Goal: Information Seeking & Learning: Learn about a topic

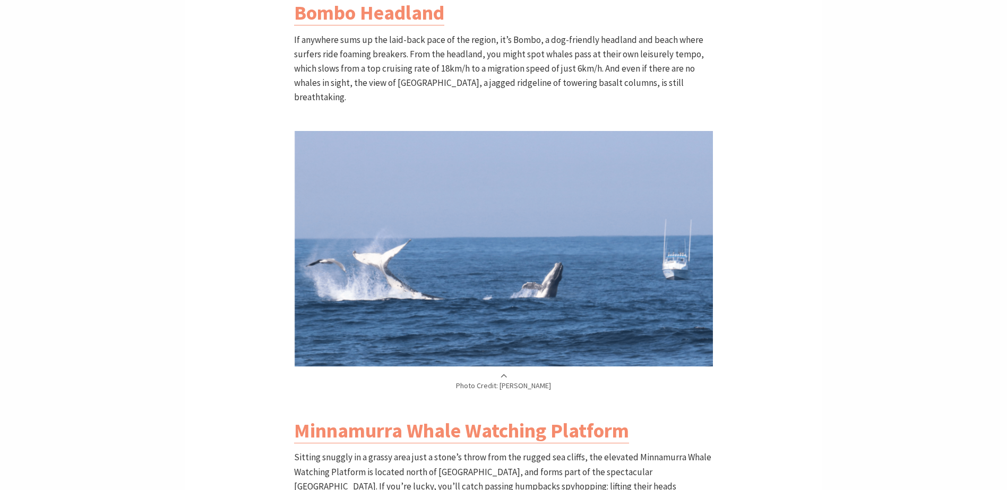
scroll to position [1698, 0]
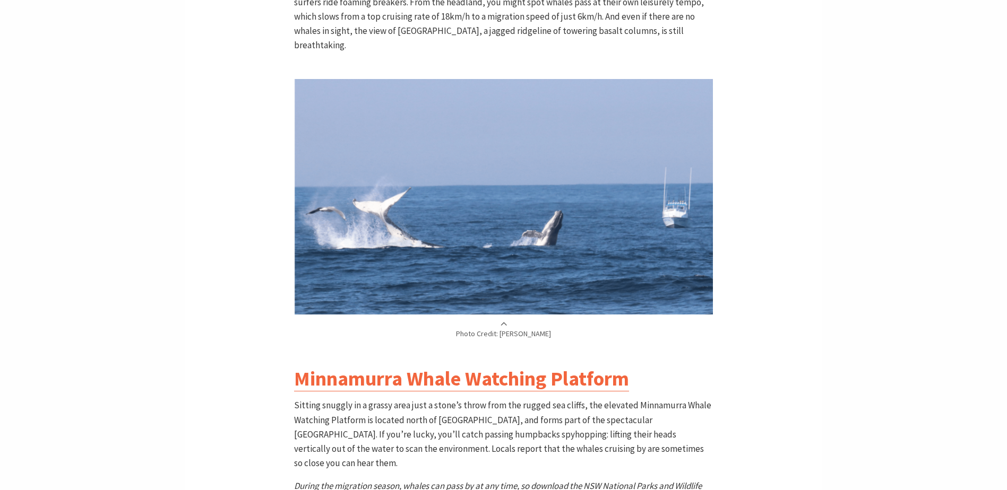
click at [383, 366] on link "Minnamurra Whale Watching Platform" at bounding box center [461, 378] width 335 height 25
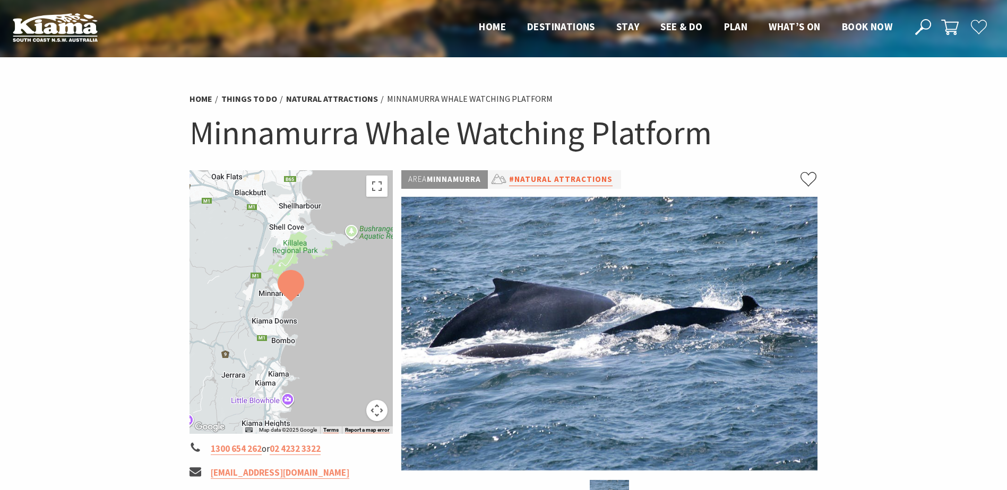
click at [572, 178] on link "#Natural Attractions" at bounding box center [560, 179] width 103 height 13
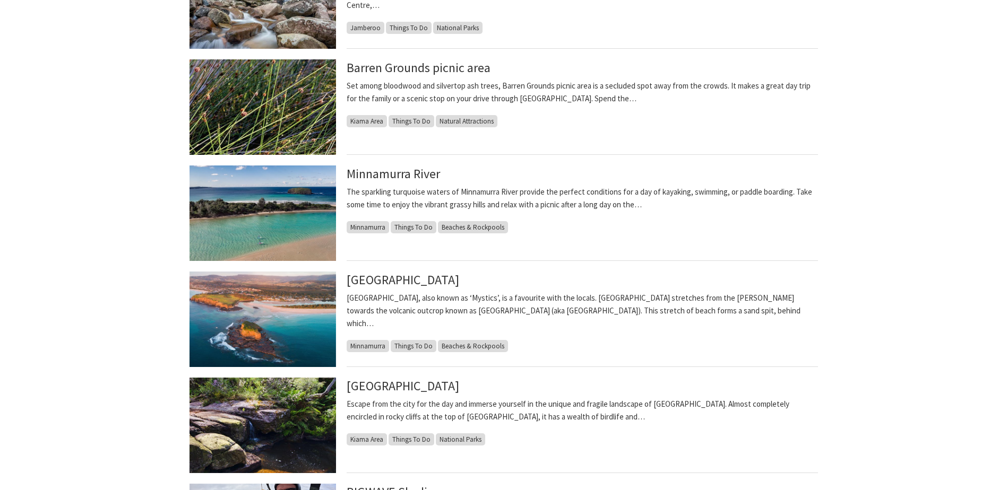
scroll to position [584, 0]
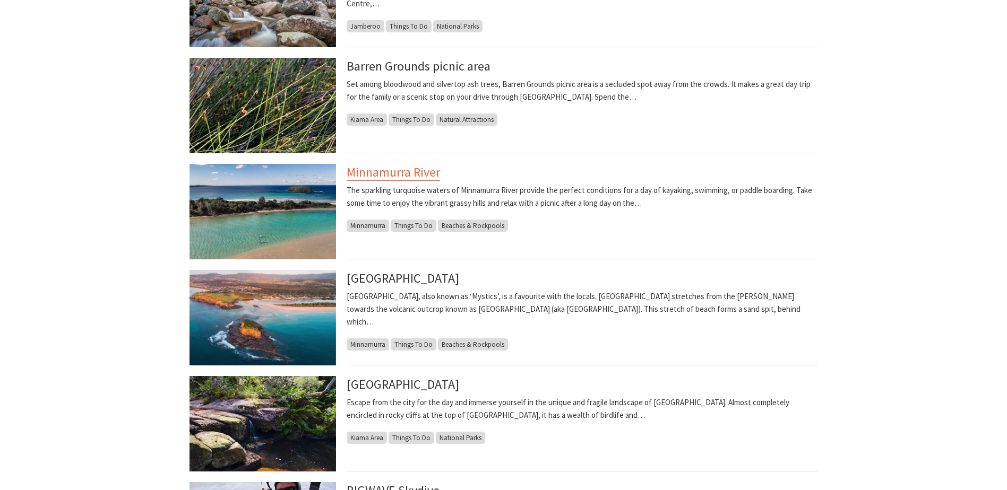
click at [363, 172] on link "Minnamurra River" at bounding box center [393, 172] width 93 height 17
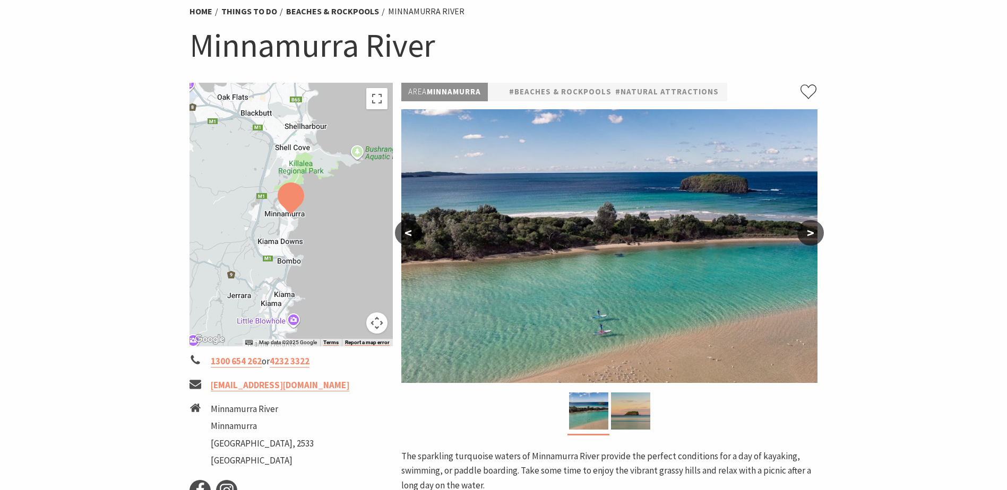
scroll to position [106, 0]
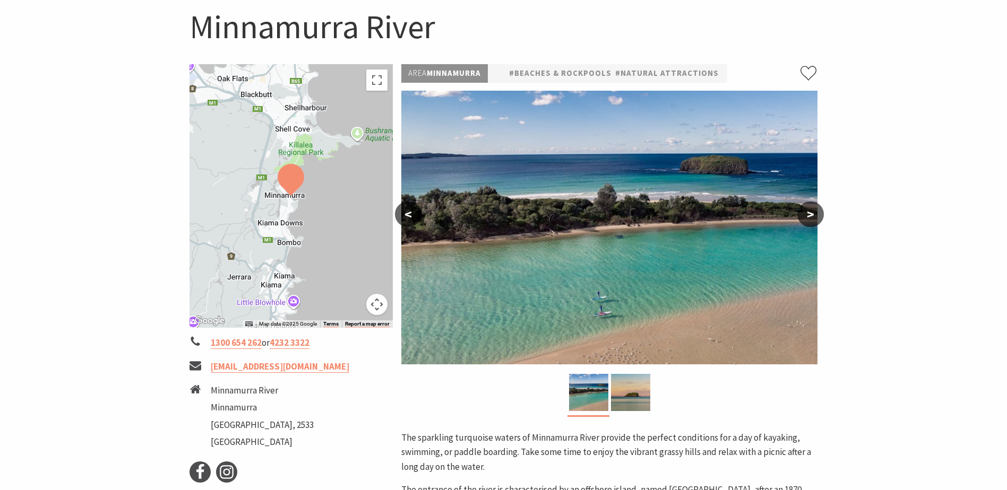
click at [809, 214] on button ">" at bounding box center [810, 214] width 27 height 25
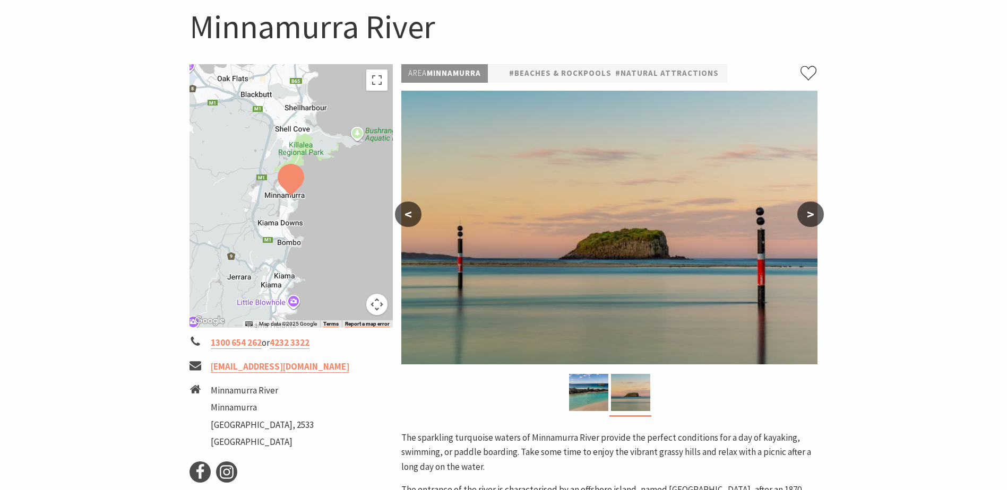
click at [809, 214] on button ">" at bounding box center [810, 214] width 27 height 25
click at [408, 211] on button "<" at bounding box center [408, 214] width 27 height 25
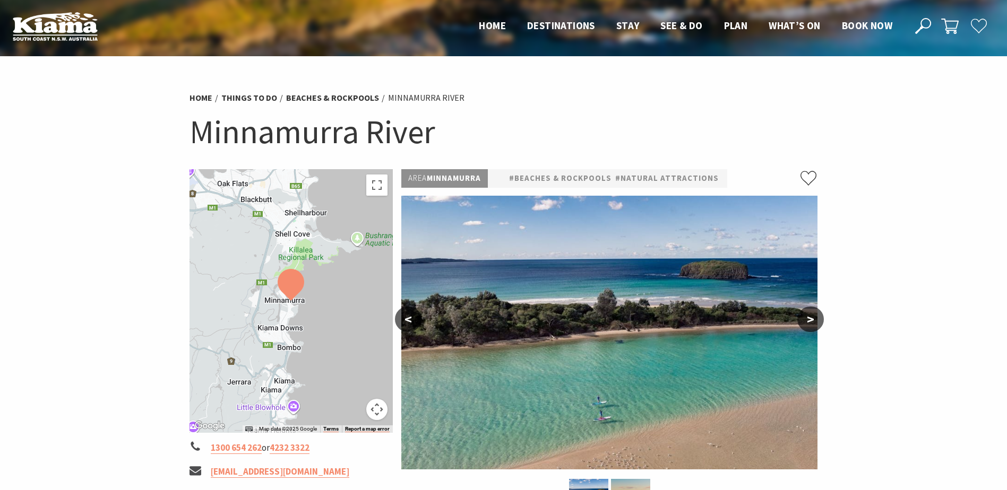
scroll to position [0, 0]
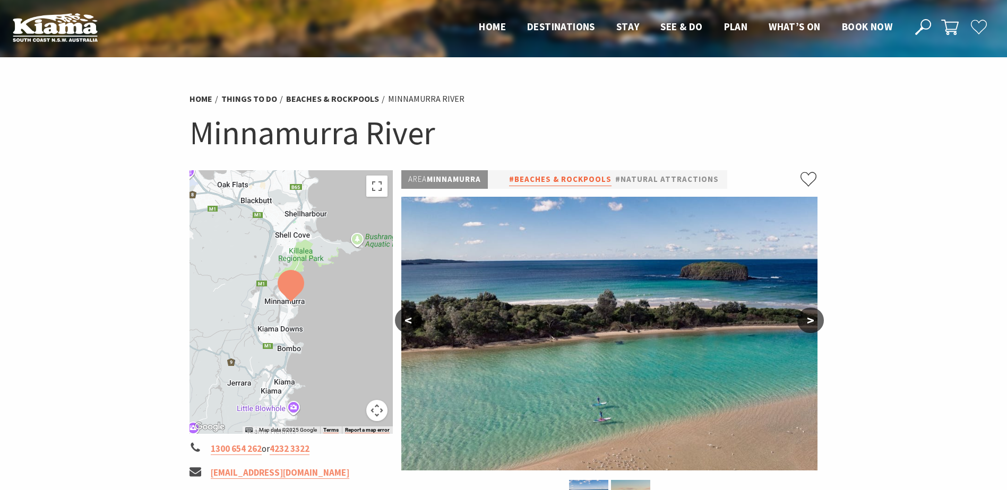
click at [585, 180] on link "#Beaches & Rockpools" at bounding box center [560, 179] width 102 height 13
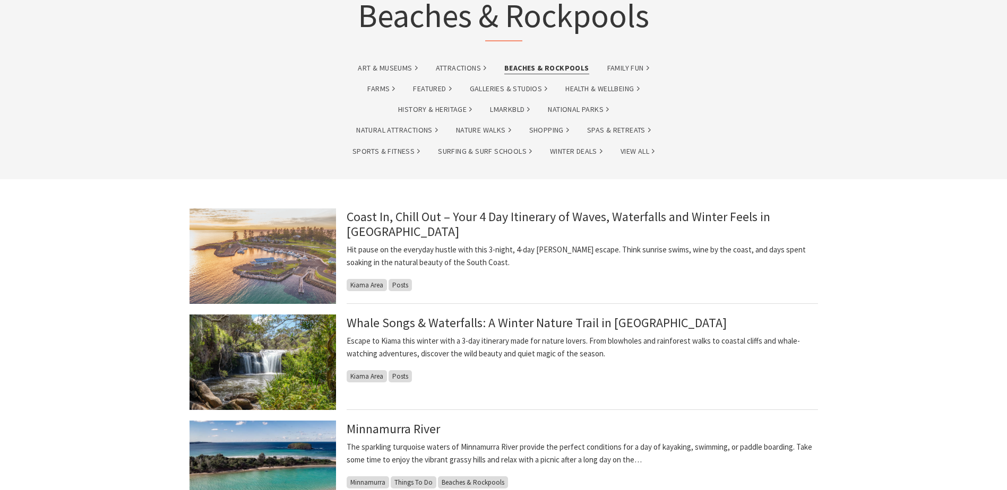
scroll to position [212, 0]
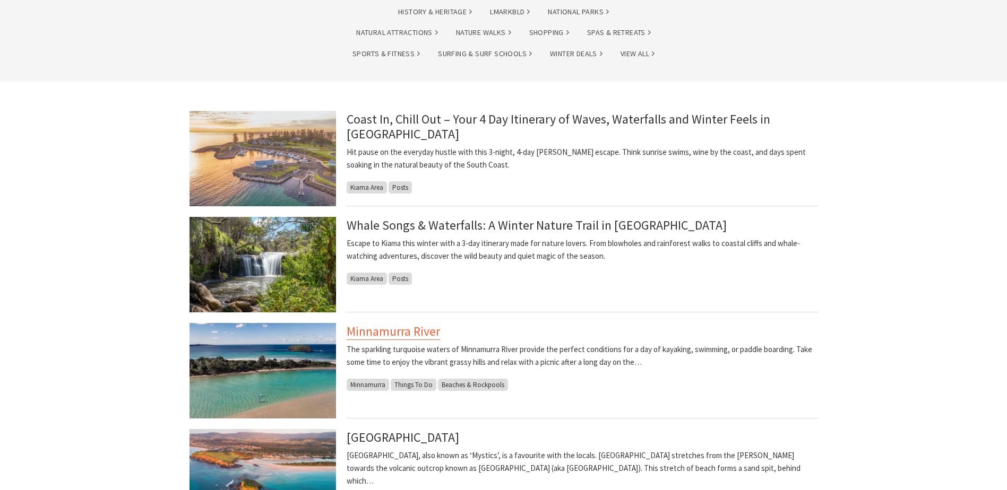
click at [405, 329] on link "Minnamurra River" at bounding box center [393, 331] width 93 height 17
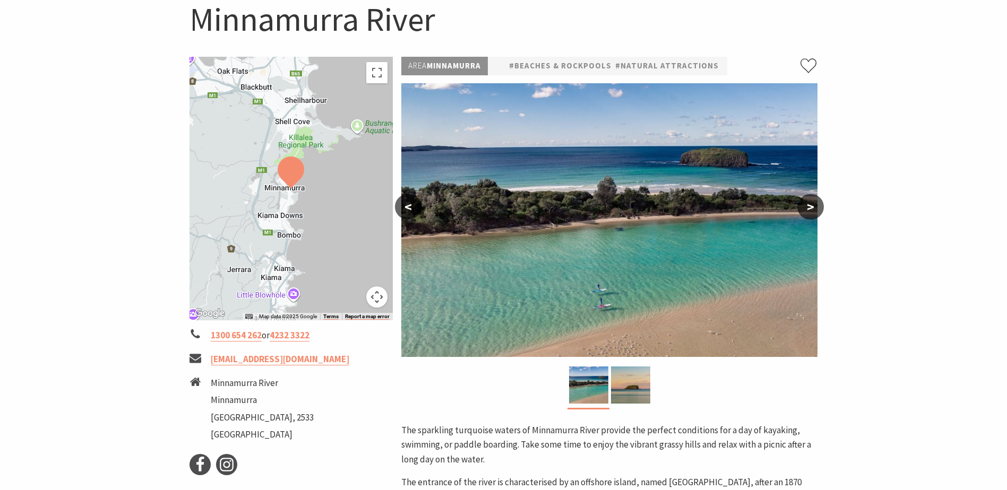
scroll to position [106, 0]
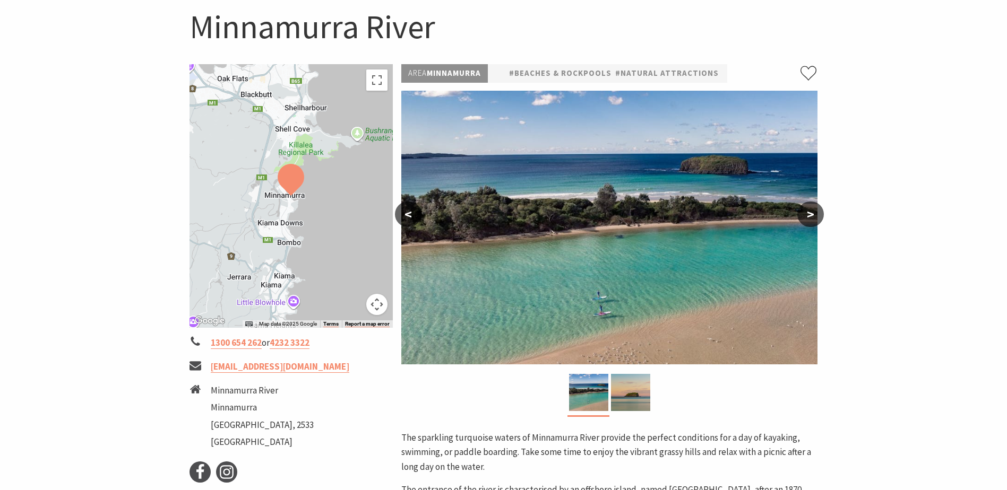
click at [408, 210] on button "<" at bounding box center [408, 214] width 27 height 25
click at [816, 214] on button ">" at bounding box center [810, 214] width 27 height 25
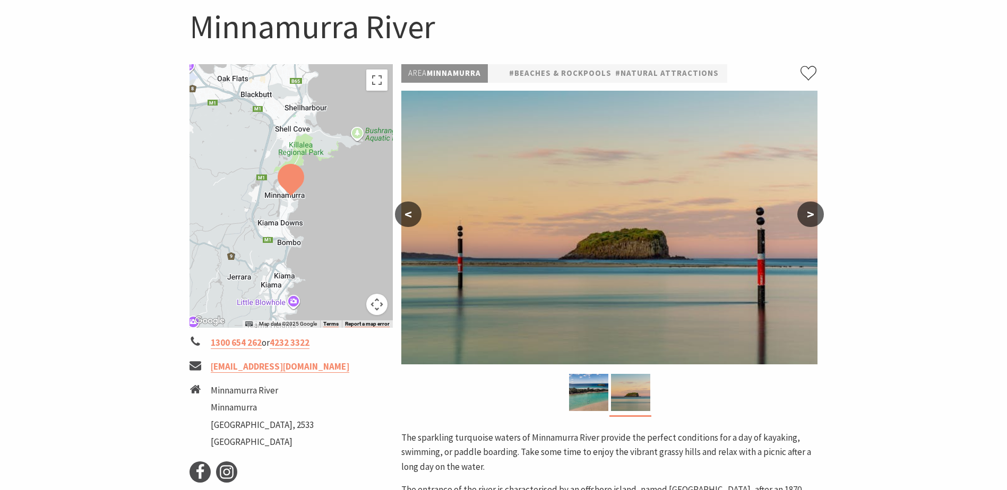
click at [407, 218] on button "<" at bounding box center [408, 214] width 27 height 25
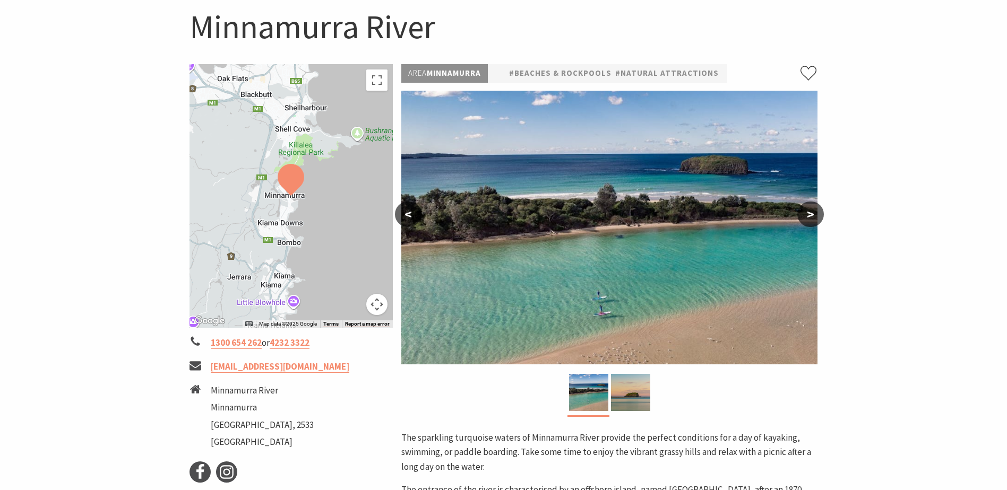
scroll to position [265, 0]
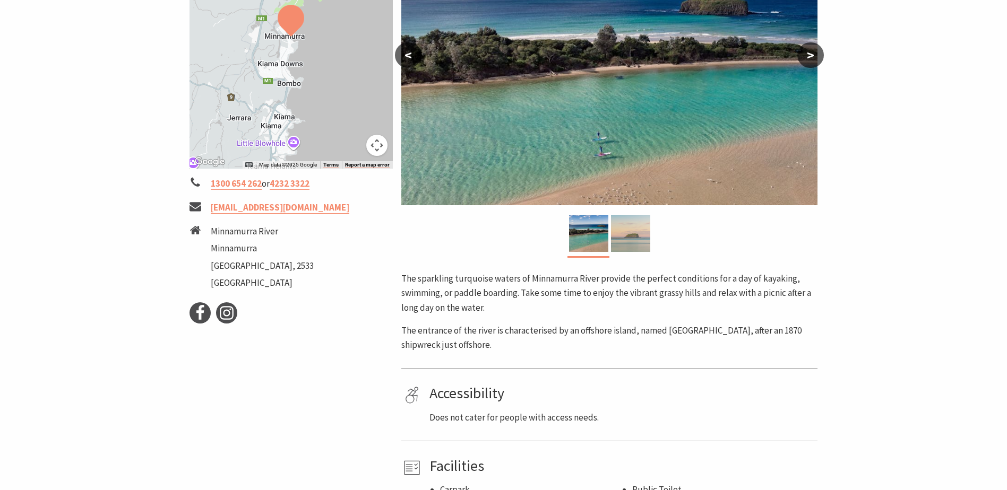
click at [628, 242] on img at bounding box center [630, 233] width 39 height 37
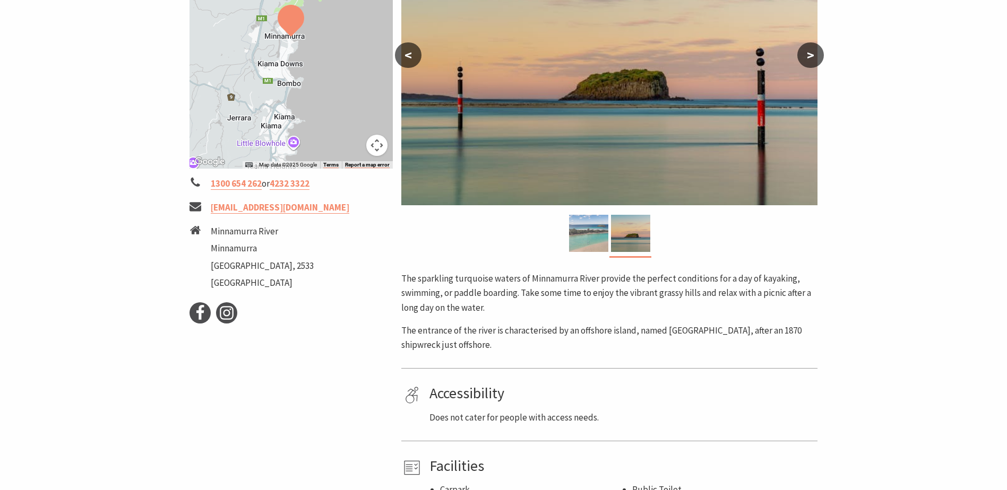
click at [597, 237] on img at bounding box center [588, 233] width 39 height 37
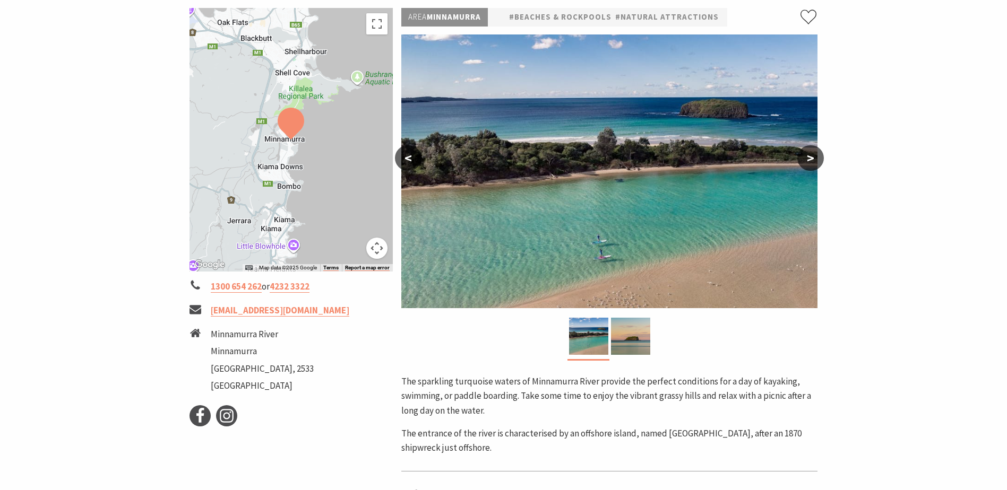
scroll to position [53, 0]
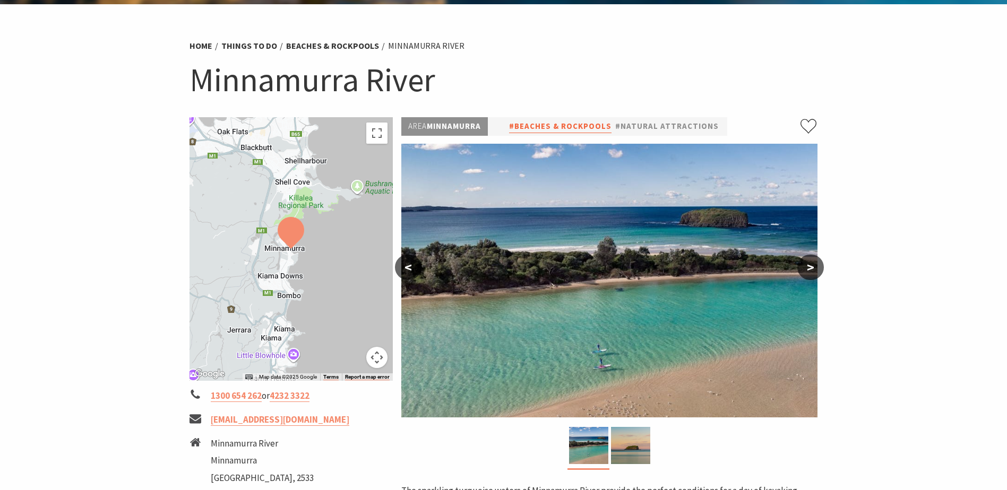
click at [583, 121] on link "#Beaches & Rockpools" at bounding box center [560, 126] width 102 height 13
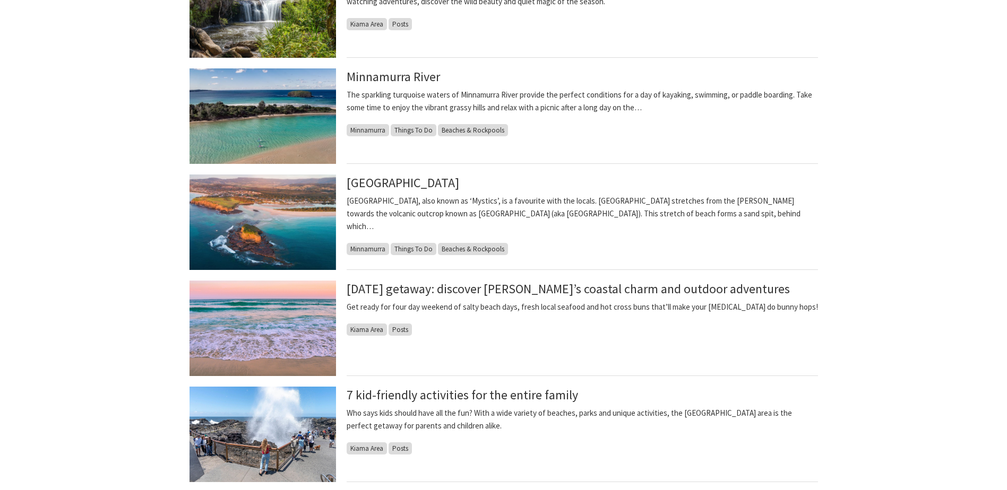
scroll to position [478, 0]
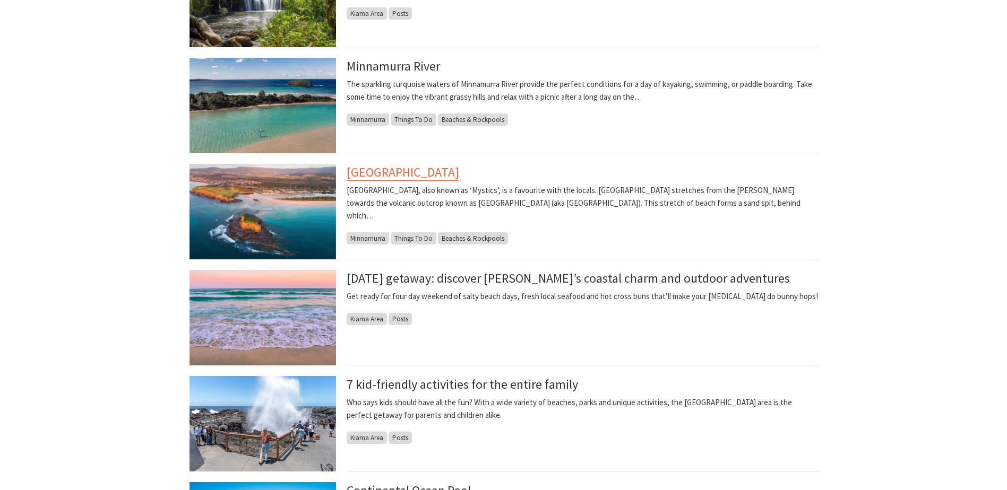
click at [405, 169] on link "[GEOGRAPHIC_DATA]" at bounding box center [403, 172] width 113 height 17
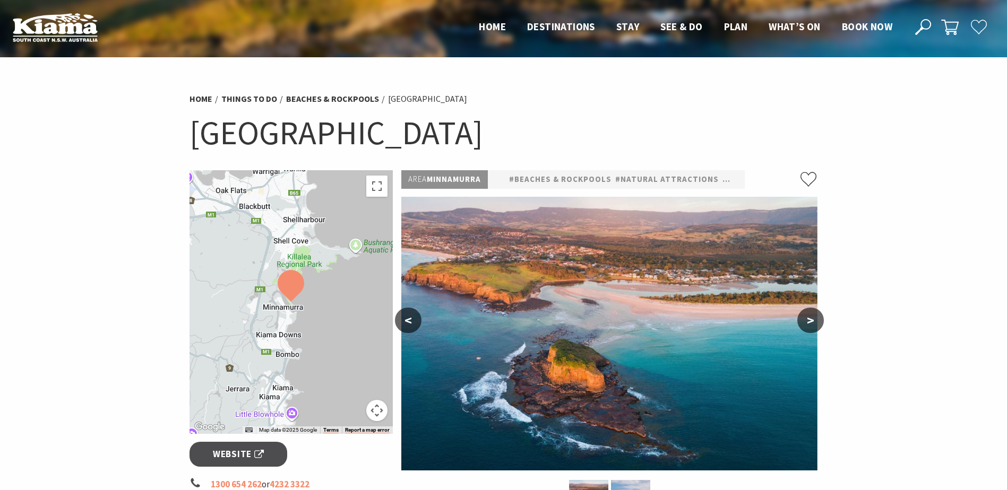
click at [816, 323] on button ">" at bounding box center [810, 320] width 27 height 25
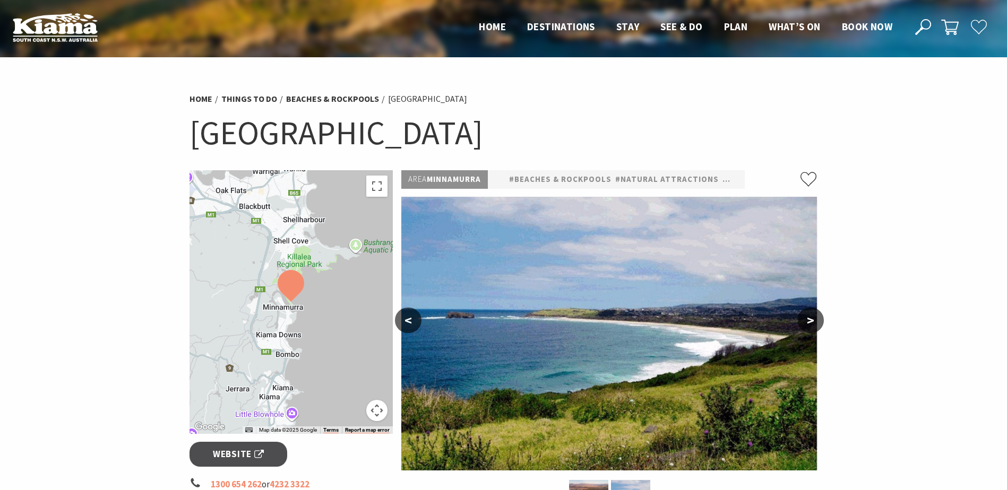
click at [816, 323] on button ">" at bounding box center [810, 320] width 27 height 25
click at [811, 316] on button ">" at bounding box center [810, 320] width 27 height 25
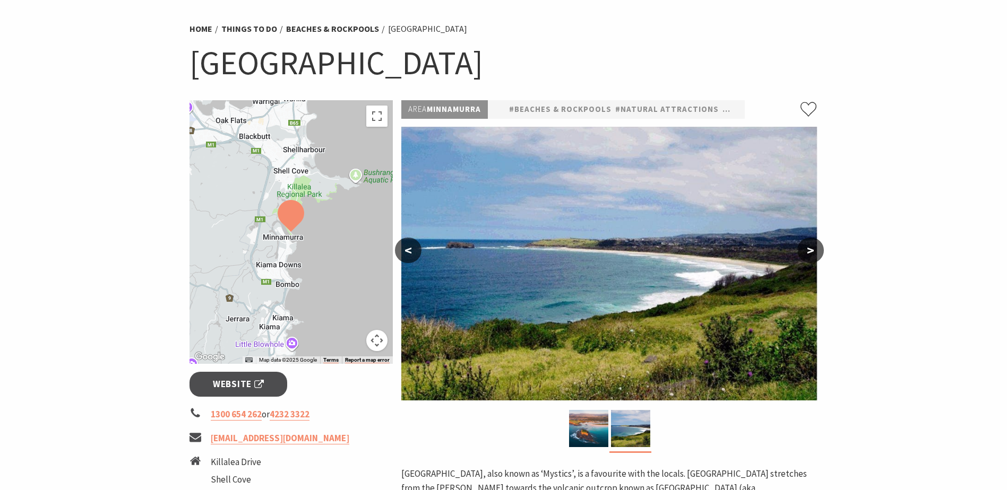
scroll to position [159, 0]
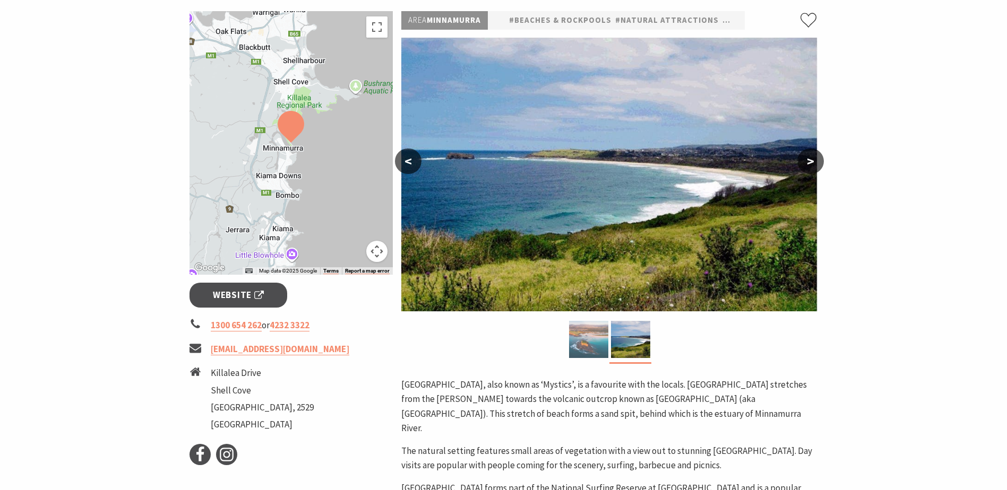
click at [589, 337] on img at bounding box center [588, 339] width 39 height 37
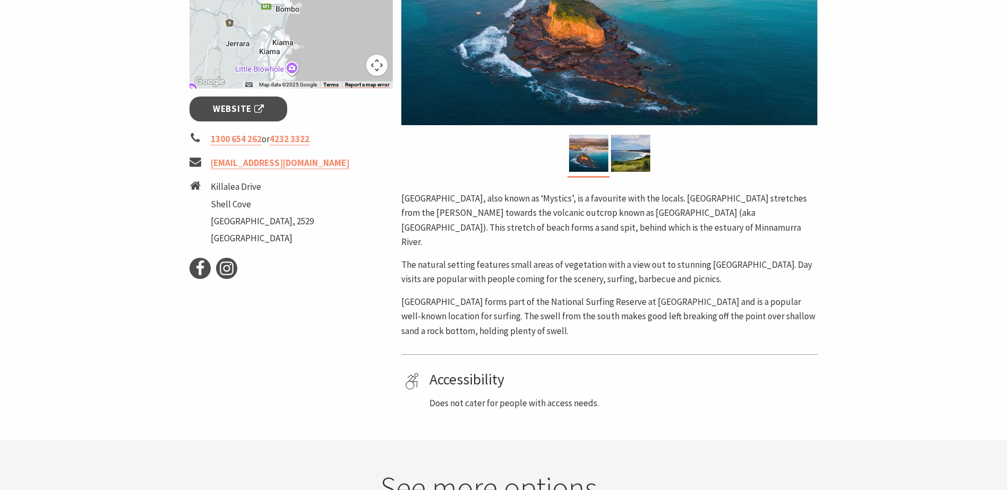
scroll to position [372, 0]
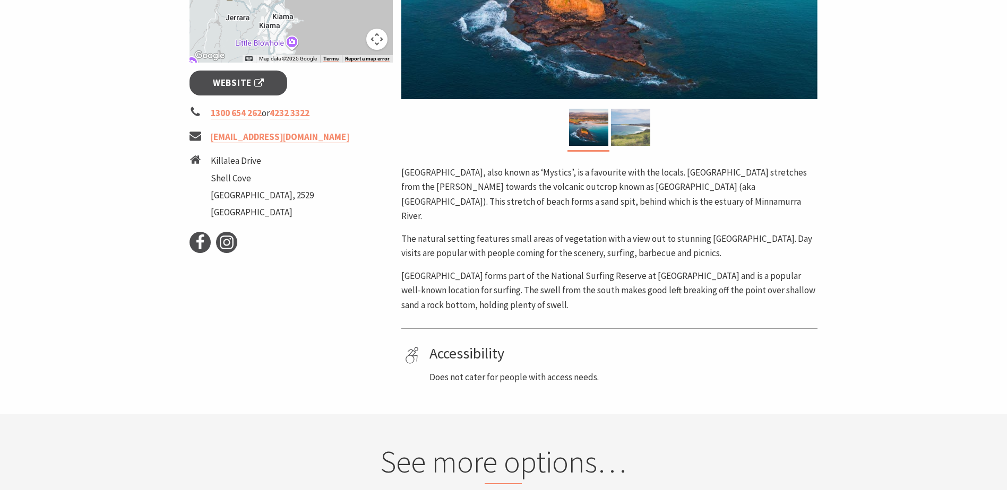
click at [624, 134] on img at bounding box center [630, 127] width 39 height 37
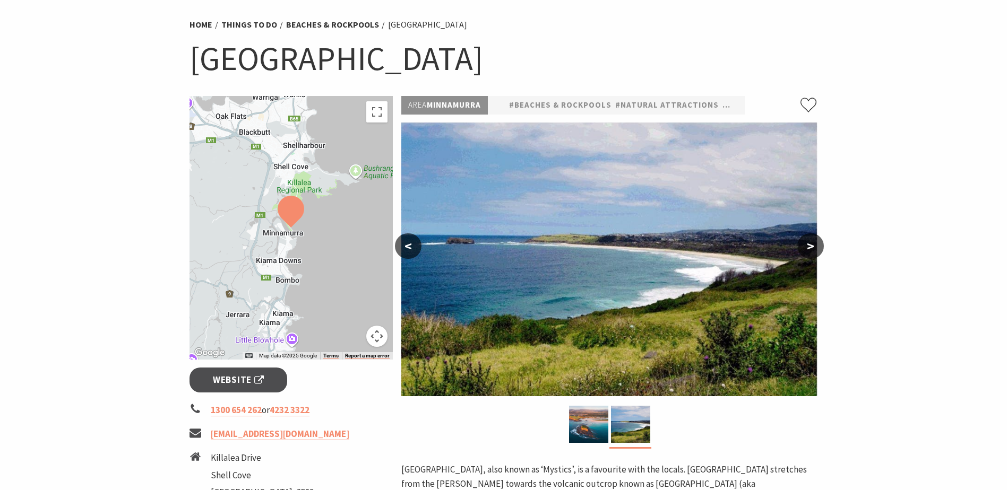
scroll to position [53, 0]
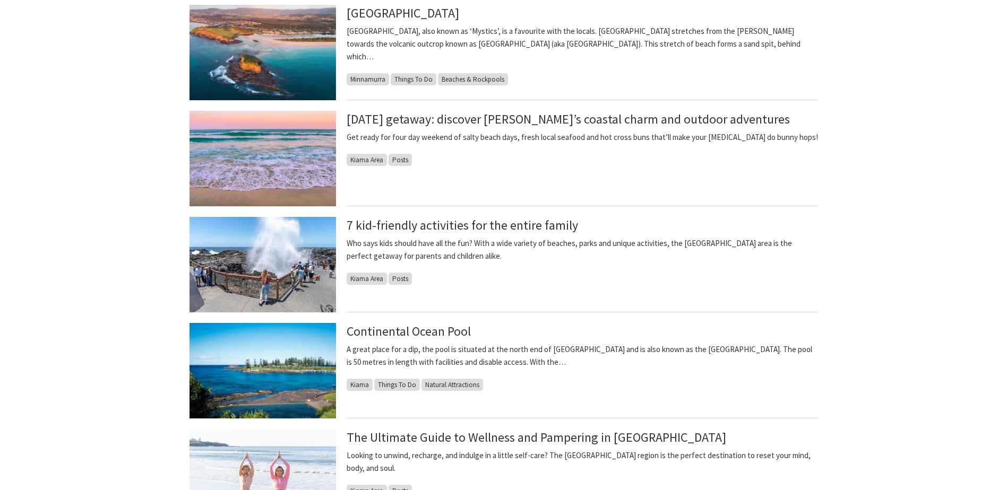
scroll to position [796, 0]
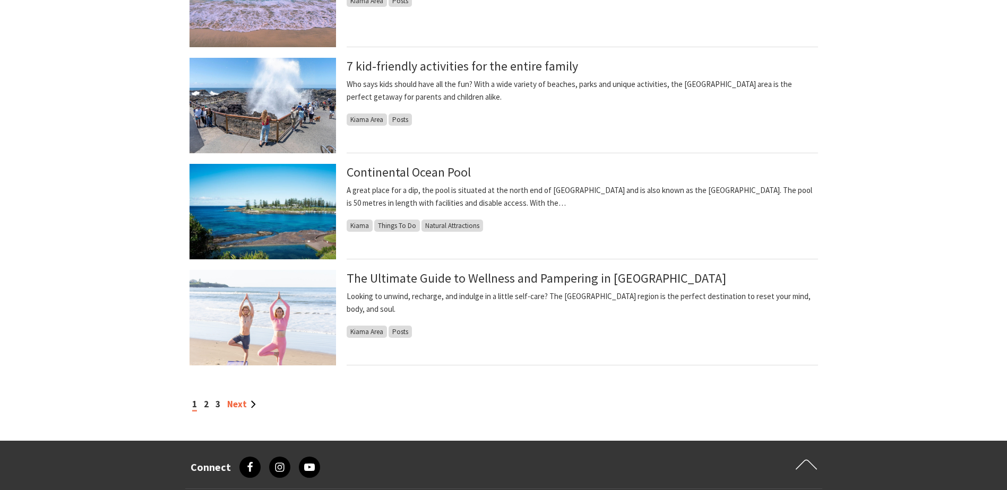
click at [235, 402] on link "Next" at bounding box center [241, 405] width 29 height 12
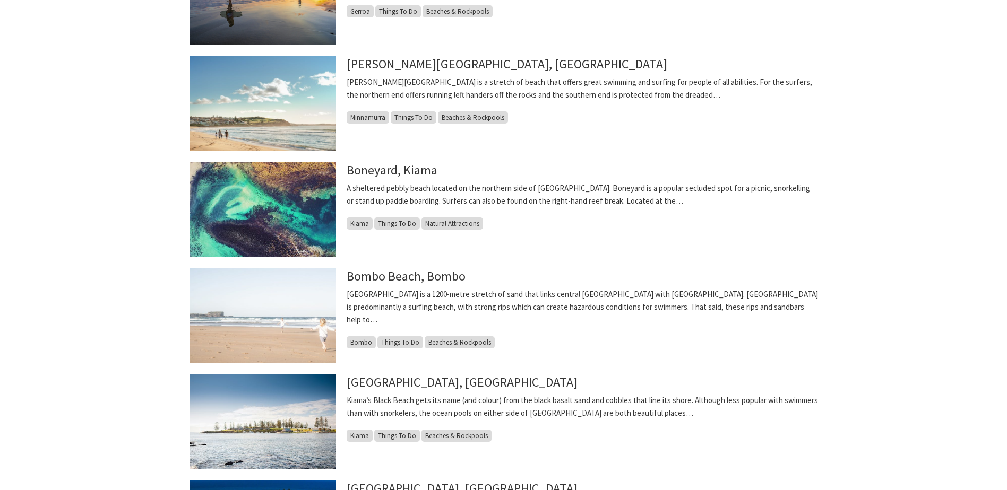
scroll to position [478, 0]
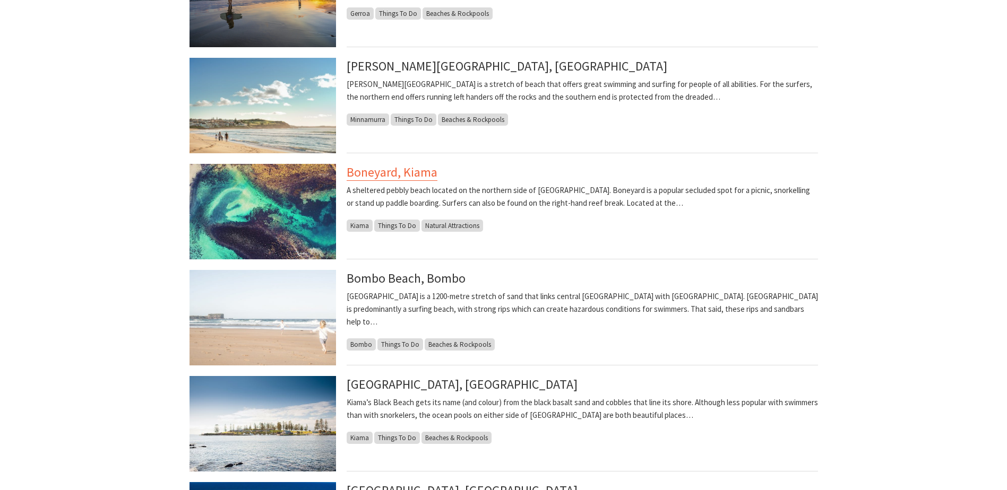
click at [372, 174] on link "Boneyard, Kiama" at bounding box center [392, 172] width 91 height 17
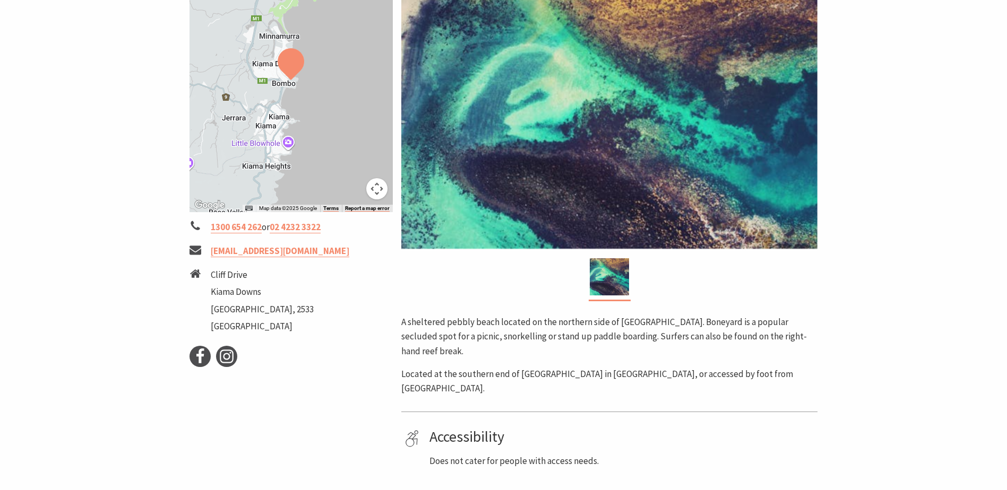
scroll to position [318, 0]
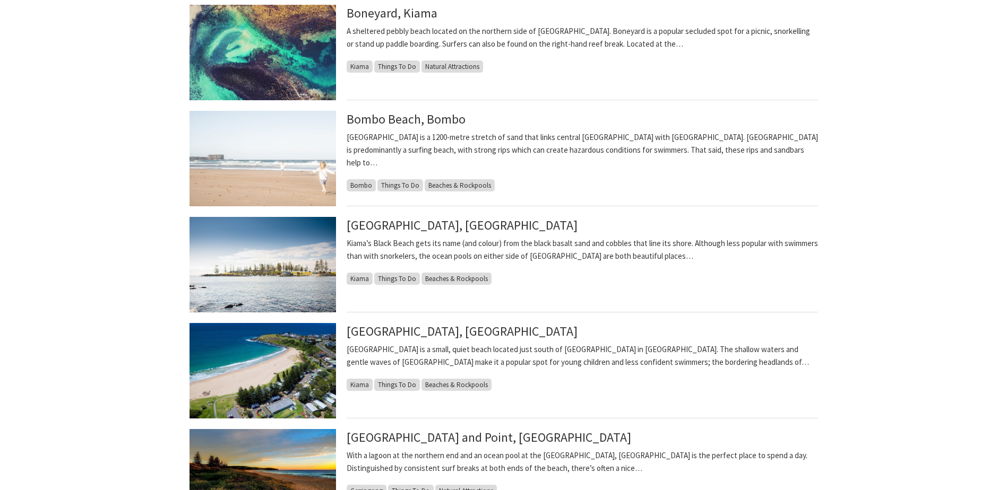
scroll to position [796, 0]
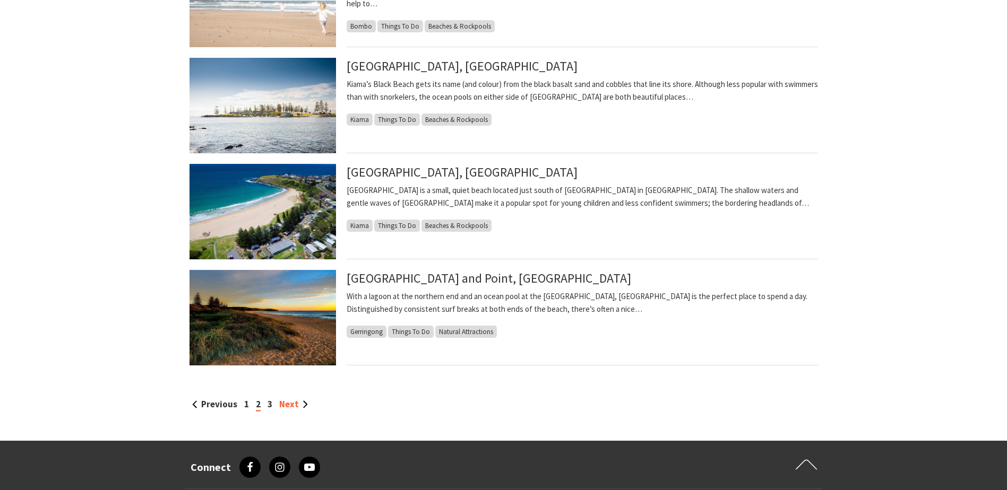
click at [302, 404] on link "Next" at bounding box center [293, 405] width 29 height 12
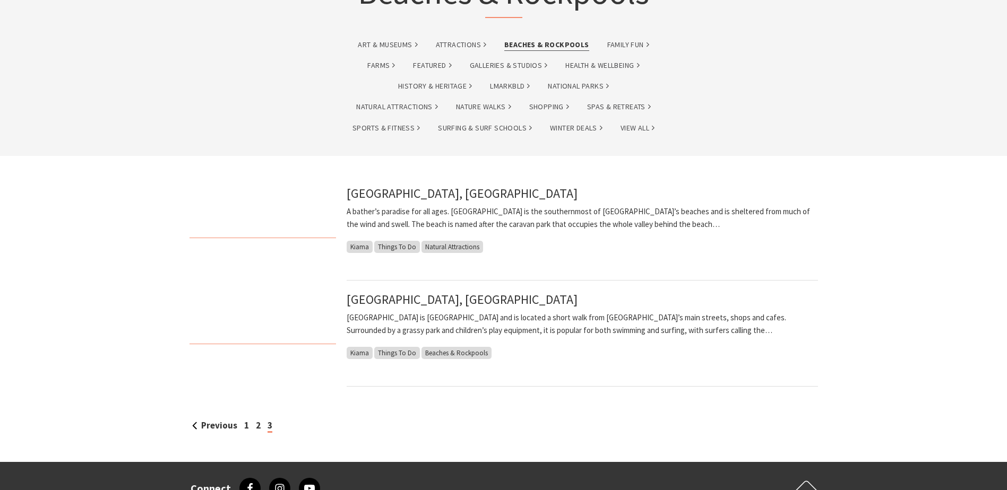
scroll to position [159, 0]
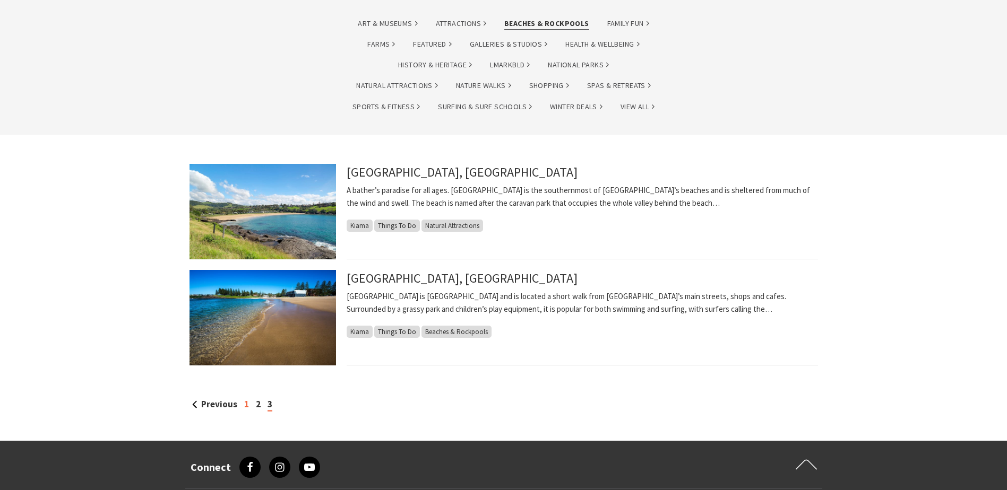
click at [246, 404] on link "1" at bounding box center [246, 405] width 5 height 12
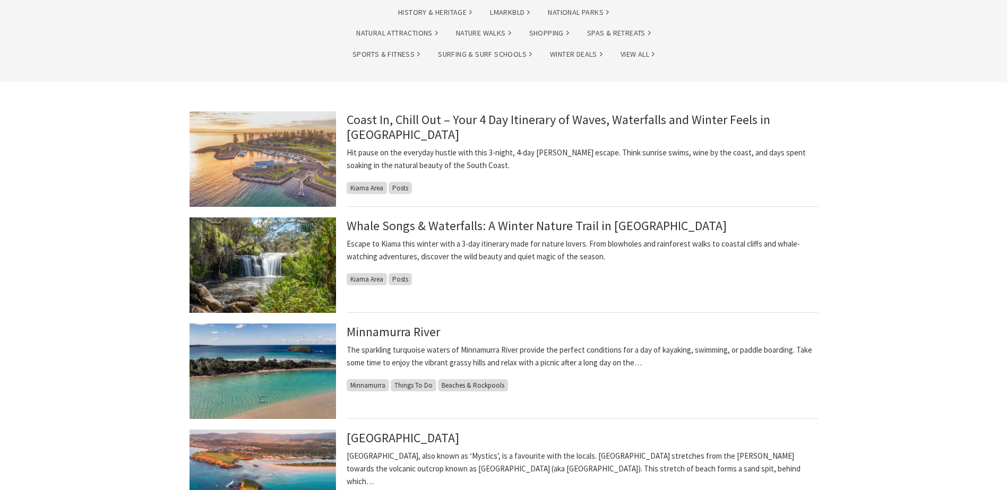
scroll to position [212, 0]
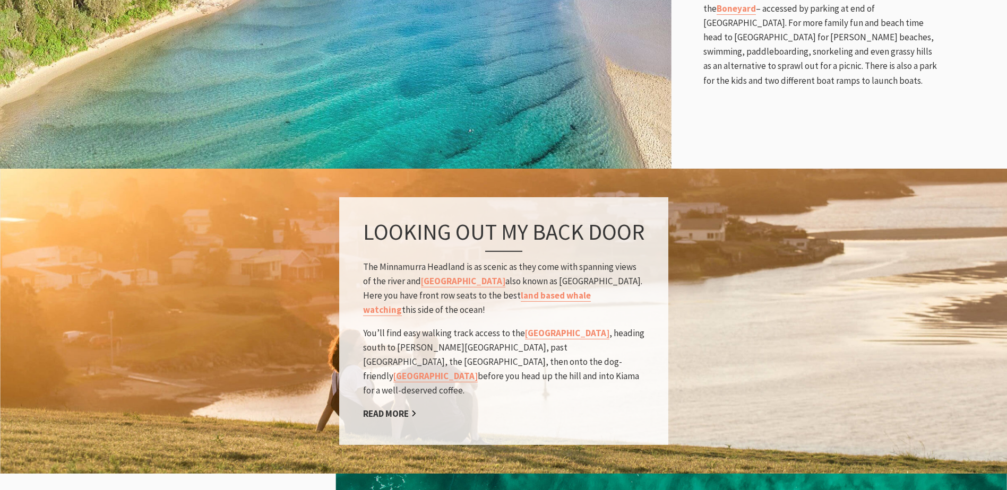
scroll to position [955, 0]
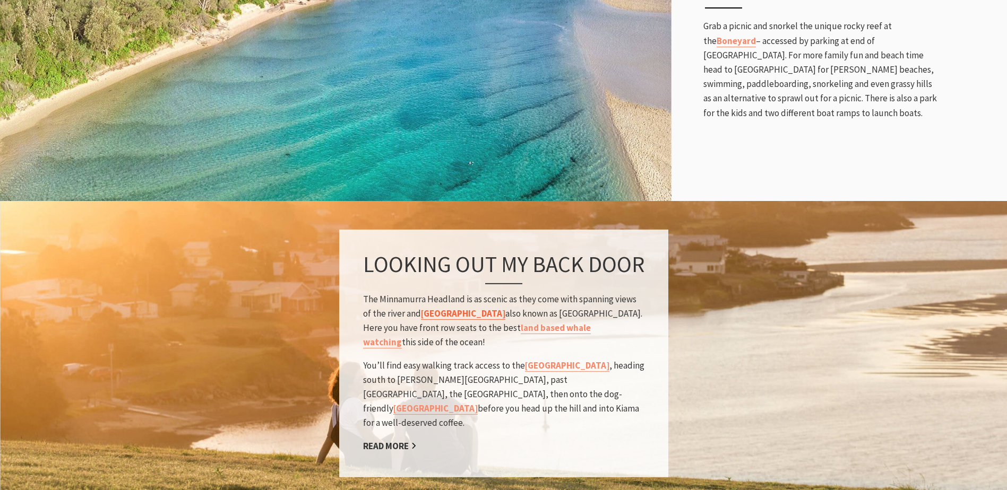
click at [445, 308] on link "[GEOGRAPHIC_DATA]" at bounding box center [463, 314] width 84 height 12
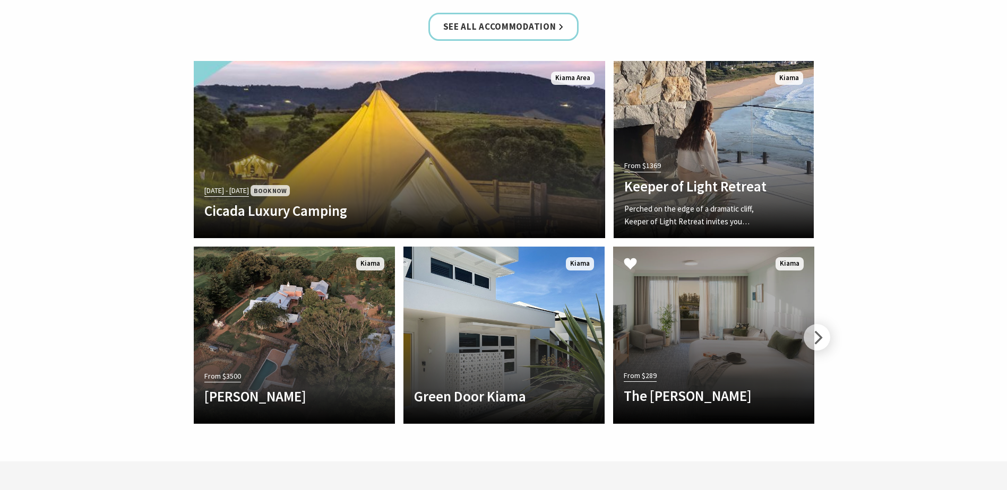
scroll to position [2229, 0]
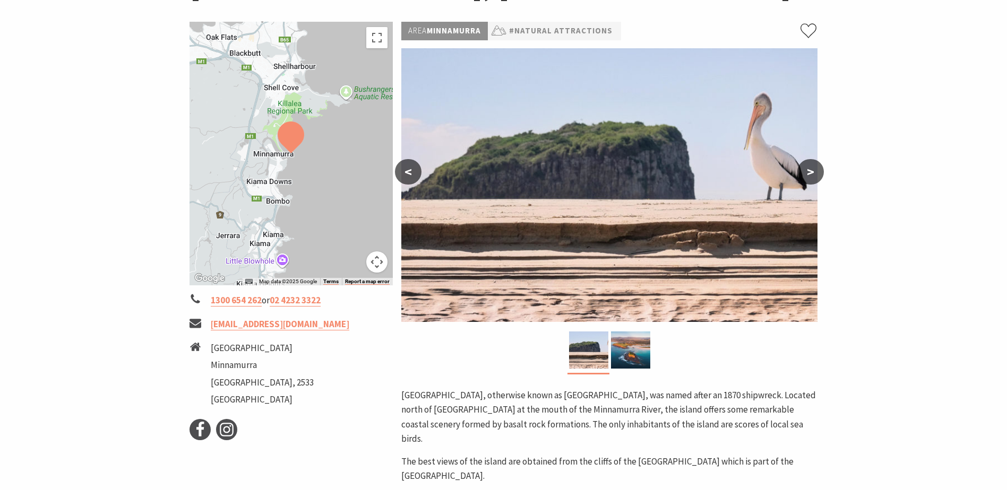
scroll to position [212, 0]
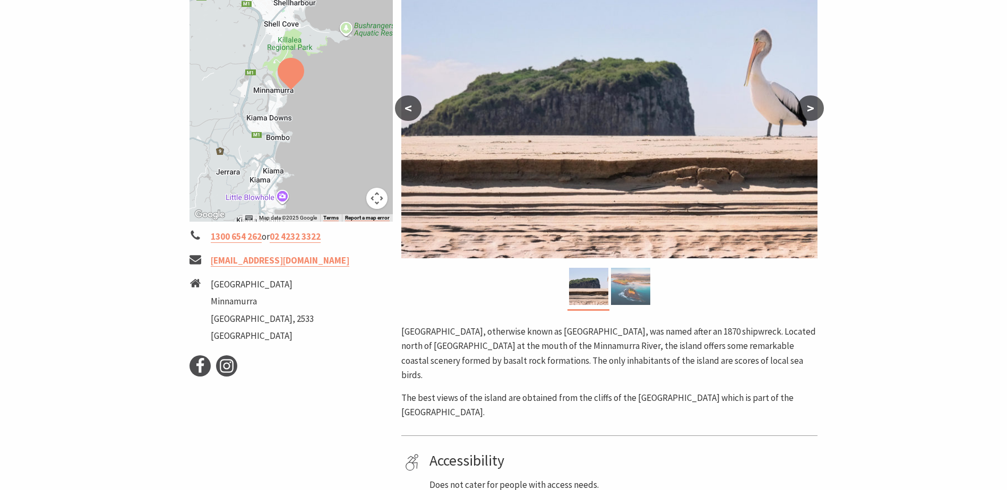
click at [641, 291] on img at bounding box center [630, 286] width 39 height 37
